Goal: Find specific page/section: Find specific page/section

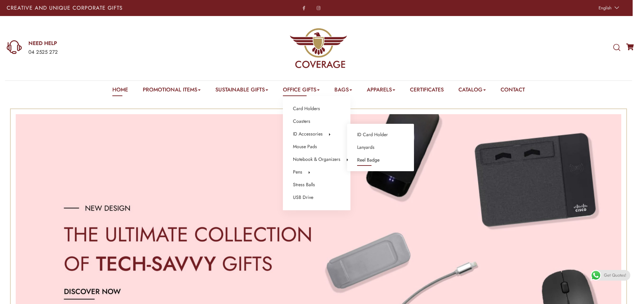
click at [368, 159] on link "Reel Badge" at bounding box center [368, 160] width 22 height 9
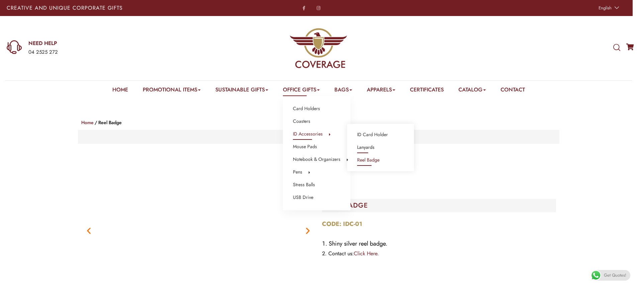
click at [371, 147] on link "Lanyards" at bounding box center [365, 147] width 17 height 9
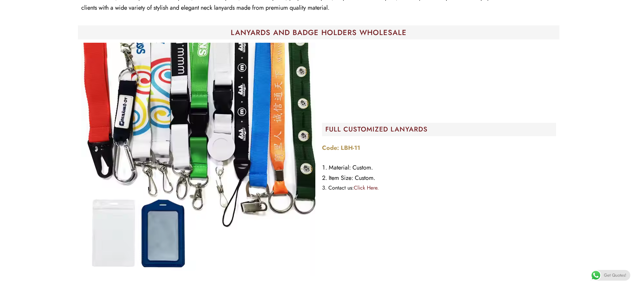
scroll to position [167, 0]
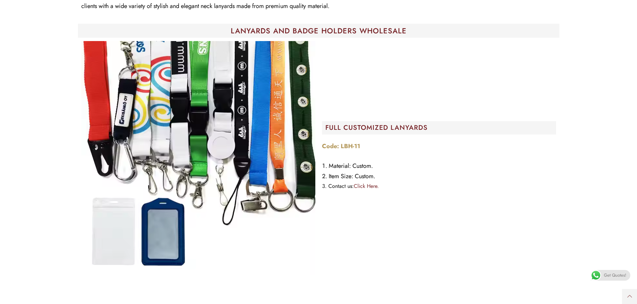
click at [119, 222] on img "Image Carousel" at bounding box center [198, 158] width 234 height 234
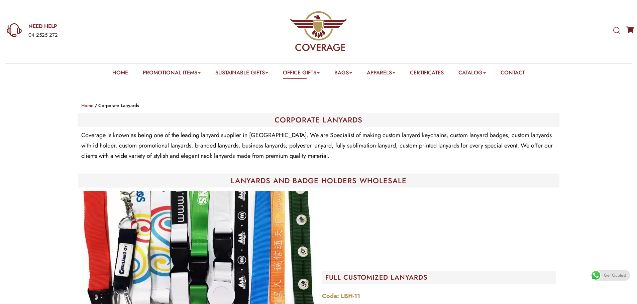
scroll to position [0, 0]
